Goal: Task Accomplishment & Management: Use online tool/utility

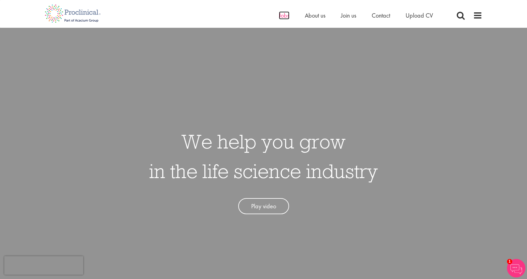
click at [282, 15] on span "Jobs" at bounding box center [284, 15] width 10 height 8
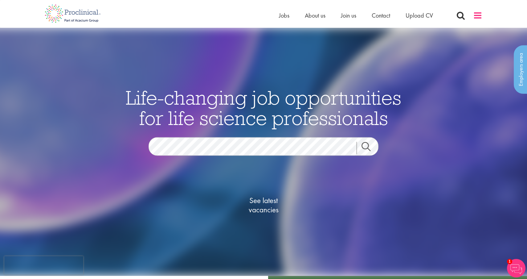
click at [476, 18] on span at bounding box center [477, 15] width 9 height 9
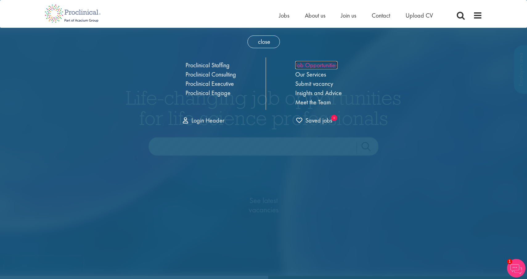
click at [330, 63] on link "Job Opportunities" at bounding box center [316, 65] width 42 height 8
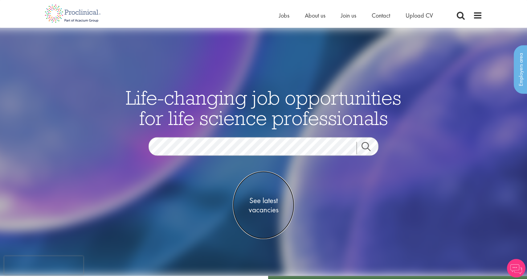
click at [259, 203] on span "See latest vacancies" at bounding box center [264, 205] width 62 height 18
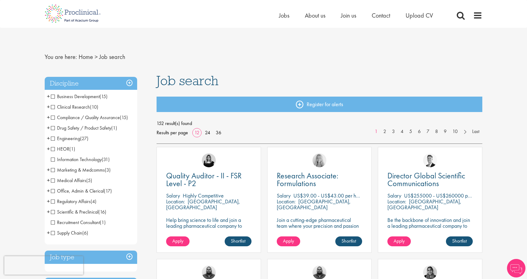
click at [77, 201] on span "Regulatory Affairs" at bounding box center [71, 201] width 40 height 6
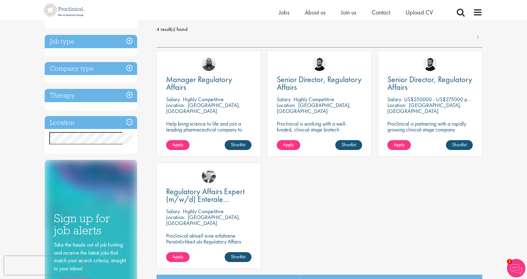
scroll to position [99, 0]
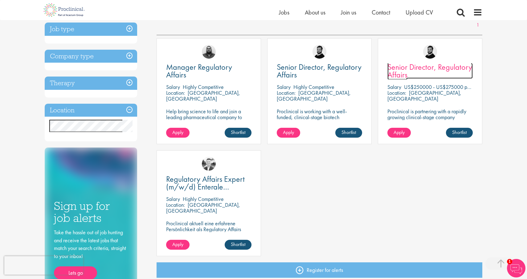
click at [432, 74] on link "Senior Director, Regulatory Affairs" at bounding box center [429, 70] width 85 height 15
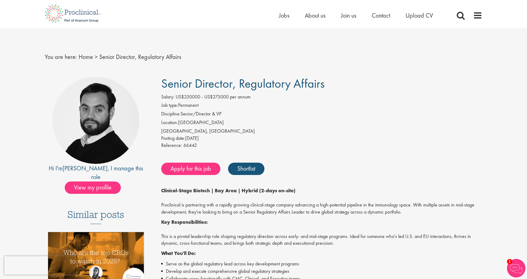
click at [294, 128] on div "San Francisco, USA" at bounding box center [322, 131] width 322 height 7
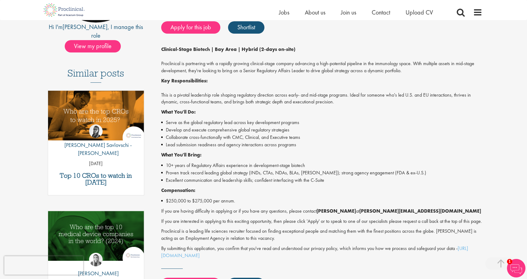
scroll to position [136, 0]
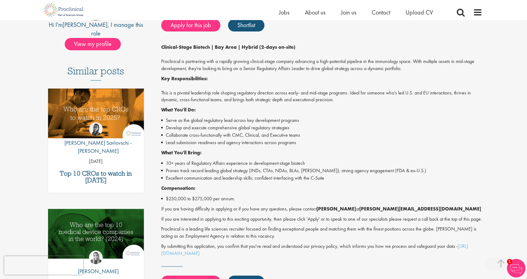
click at [174, 223] on p "If you are interested in applying to this exciting opportunity, then please cli…" at bounding box center [322, 218] width 322 height 7
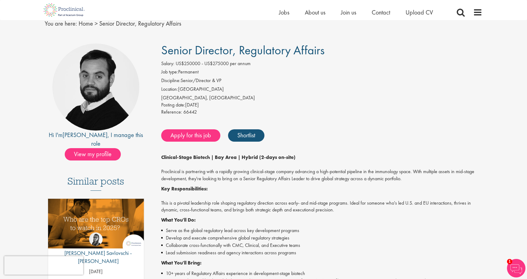
scroll to position [12, 0]
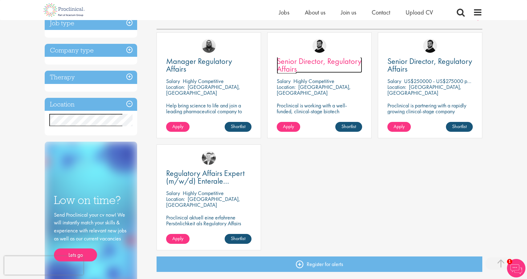
click at [286, 57] on span "Senior Director, Regulatory Affairs" at bounding box center [319, 65] width 85 height 18
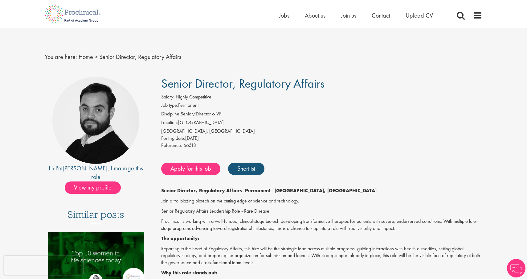
click at [290, 133] on div "[GEOGRAPHIC_DATA], [GEOGRAPHIC_DATA]" at bounding box center [322, 131] width 322 height 7
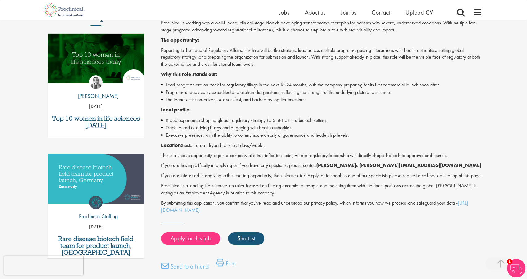
scroll to position [197, 0]
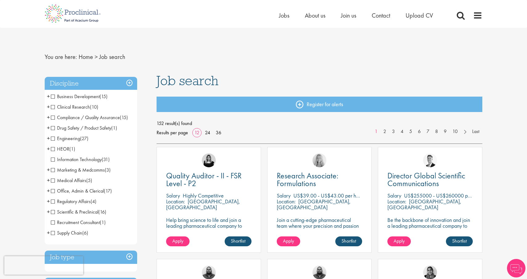
click at [54, 118] on span "Compliance / Quality Assurance" at bounding box center [85, 117] width 69 height 6
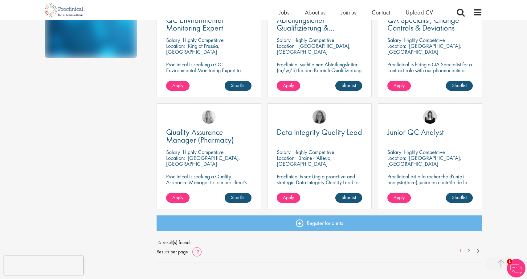
scroll to position [382, 0]
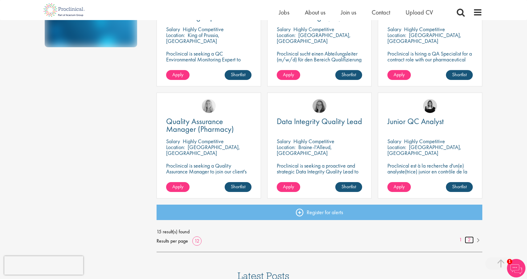
click at [469, 239] on link "2" at bounding box center [469, 239] width 9 height 7
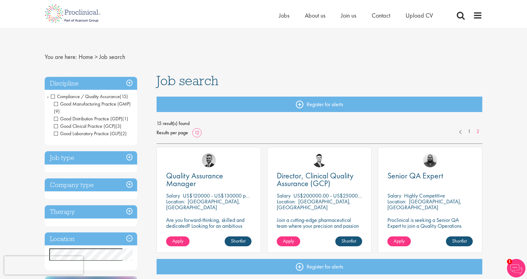
click at [55, 96] on span "Compliance / Quality Assurance" at bounding box center [85, 96] width 69 height 6
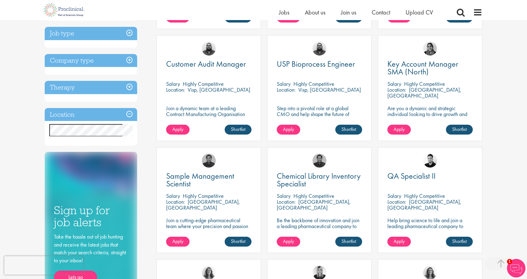
scroll to position [234, 0]
